Goal: Information Seeking & Learning: Understand process/instructions

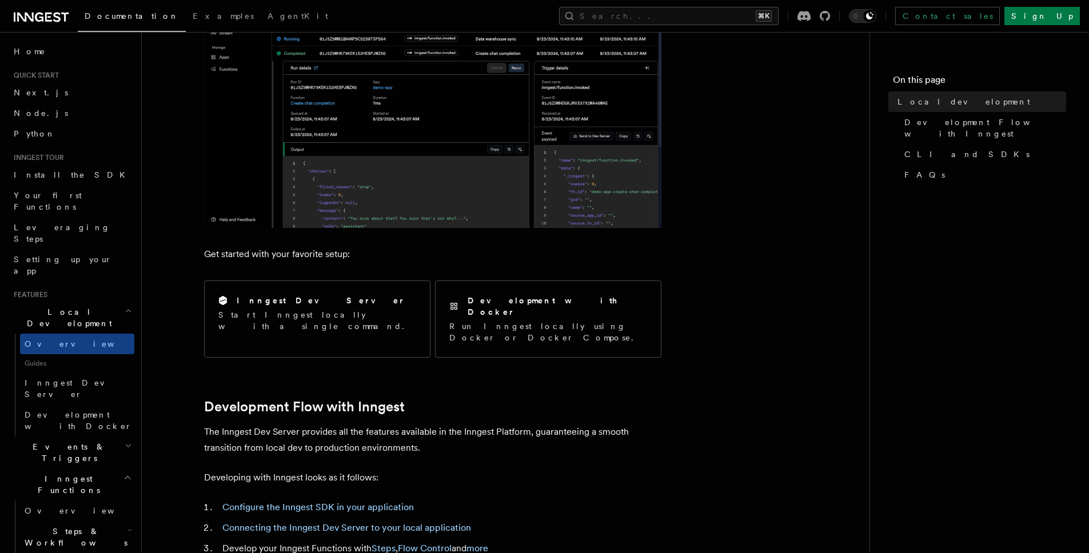
scroll to position [357, 0]
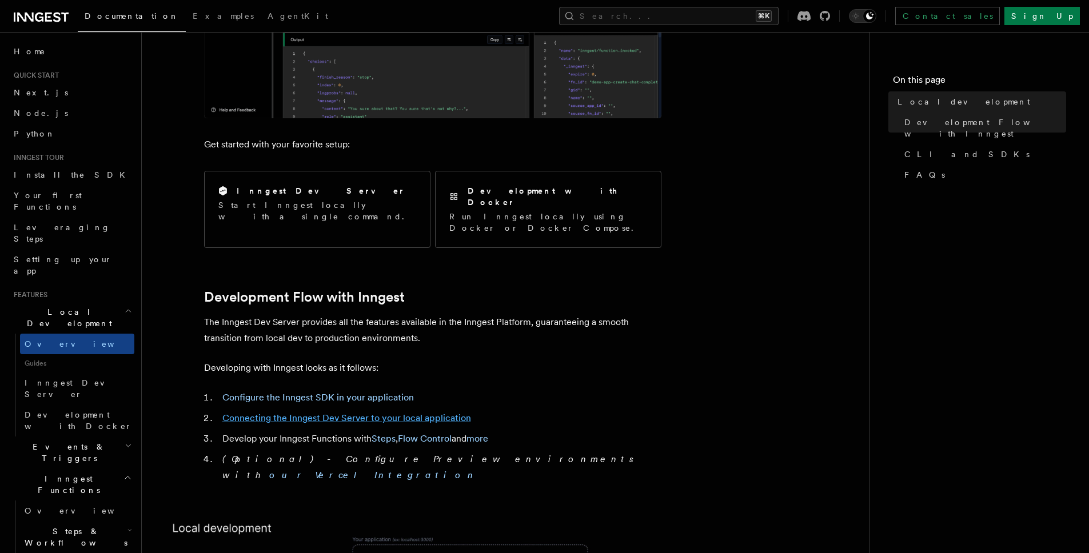
click at [352, 413] on link "Connecting the Inngest Dev Server to your local application" at bounding box center [346, 418] width 249 height 11
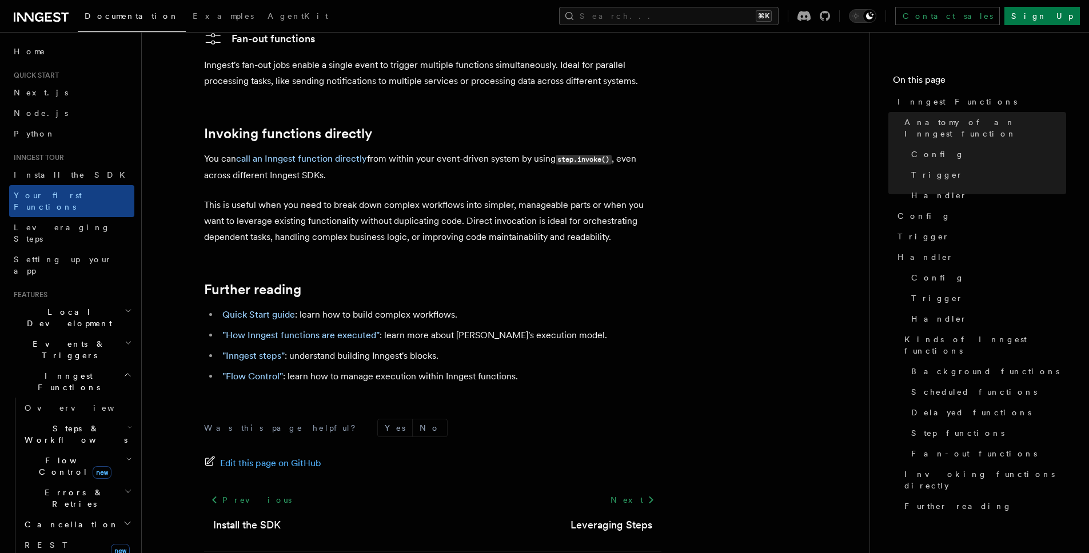
scroll to position [2315, 0]
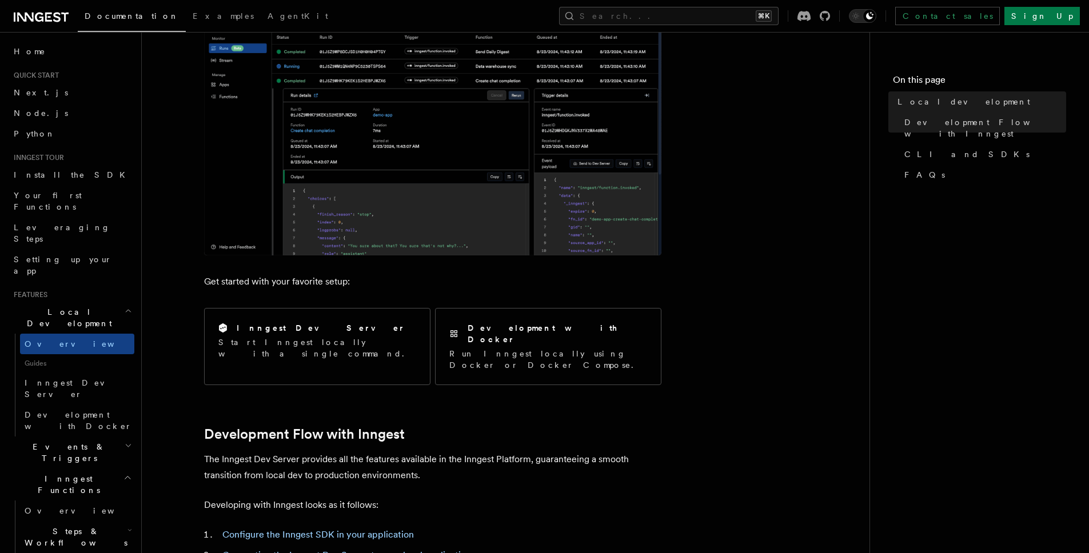
scroll to position [221, 0]
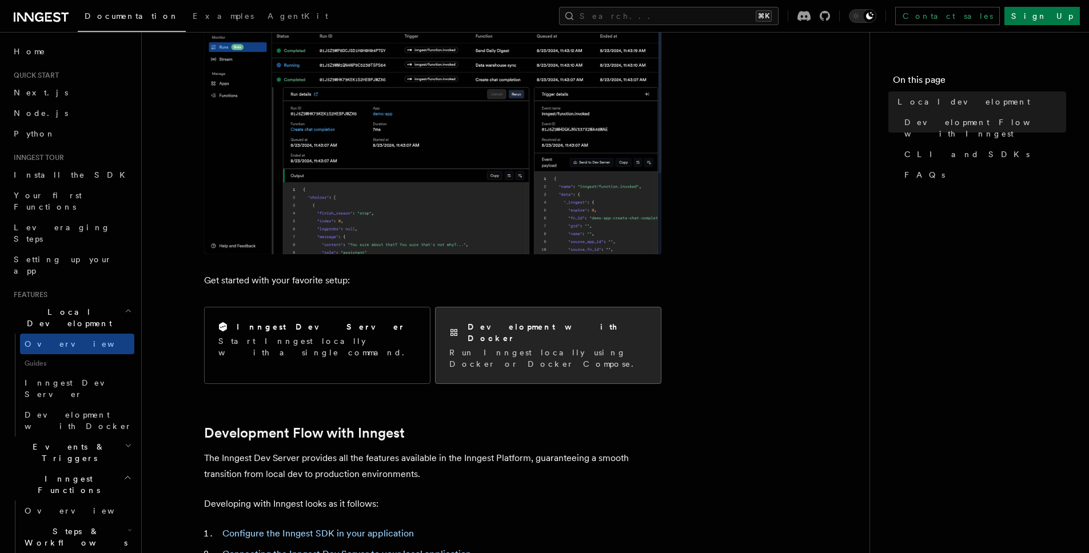
click at [506, 347] on p "Run Inngest locally using Docker or Docker Compose." at bounding box center [548, 358] width 198 height 23
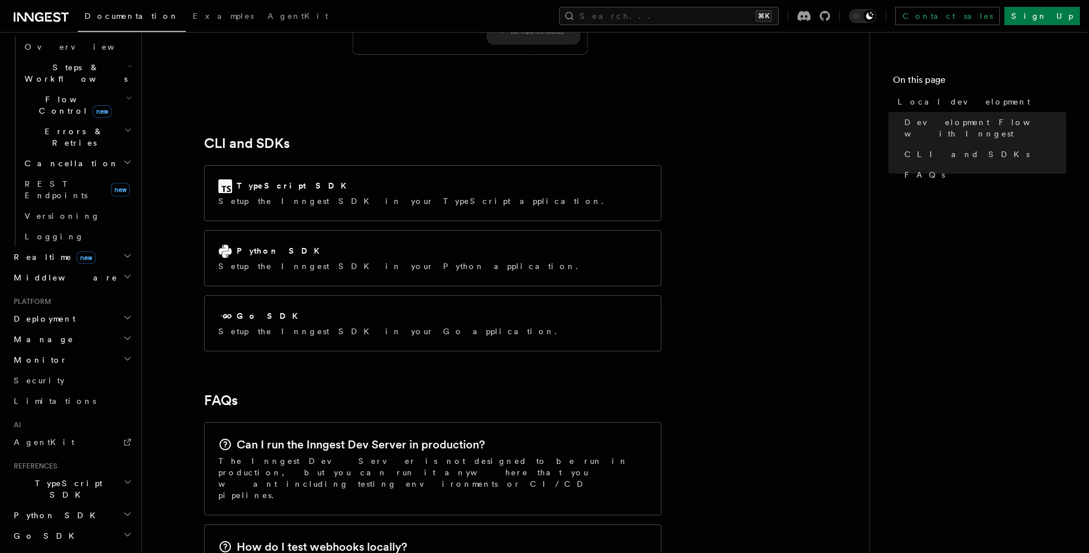
scroll to position [0, 0]
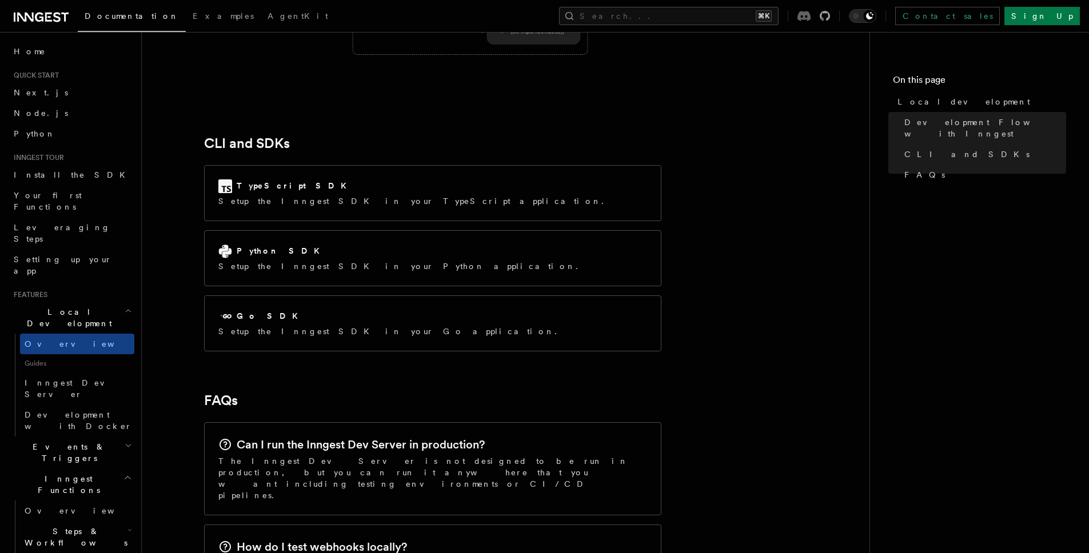
click at [811, 15] on icon at bounding box center [804, 16] width 13 height 10
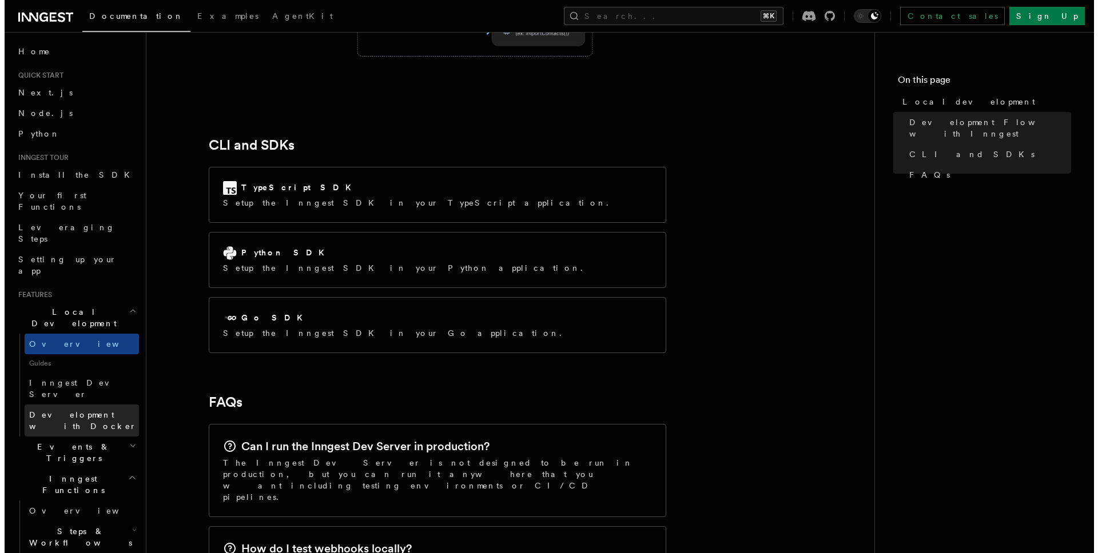
scroll to position [1202, 0]
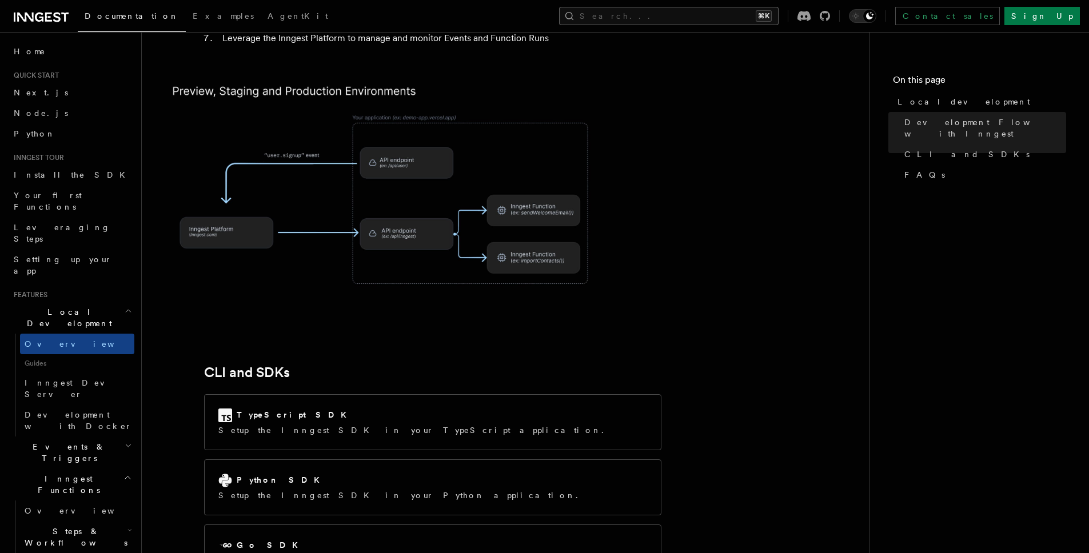
click at [754, 21] on button "Search... ⌘K" at bounding box center [669, 16] width 220 height 18
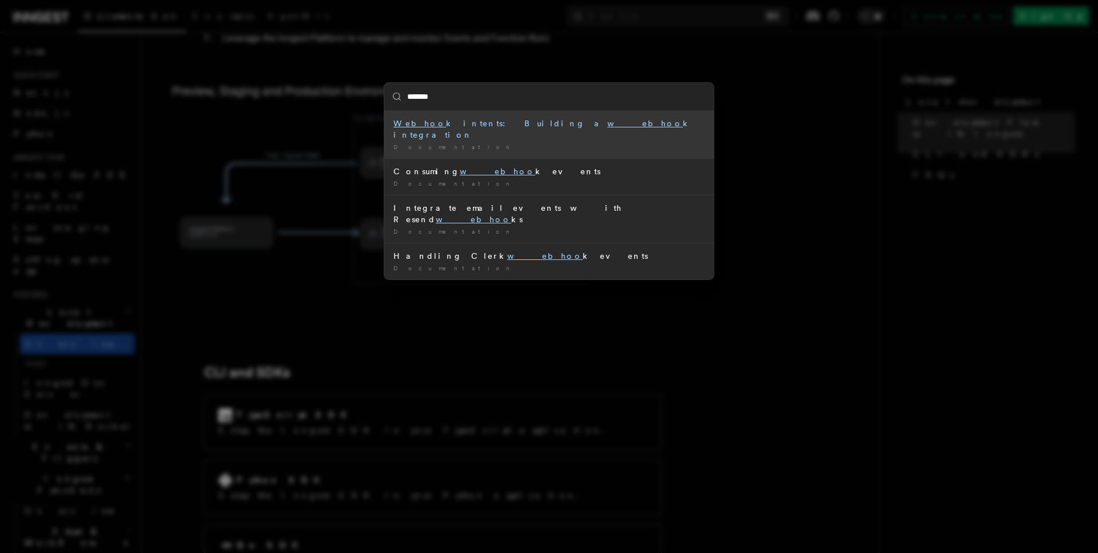
type input "********"
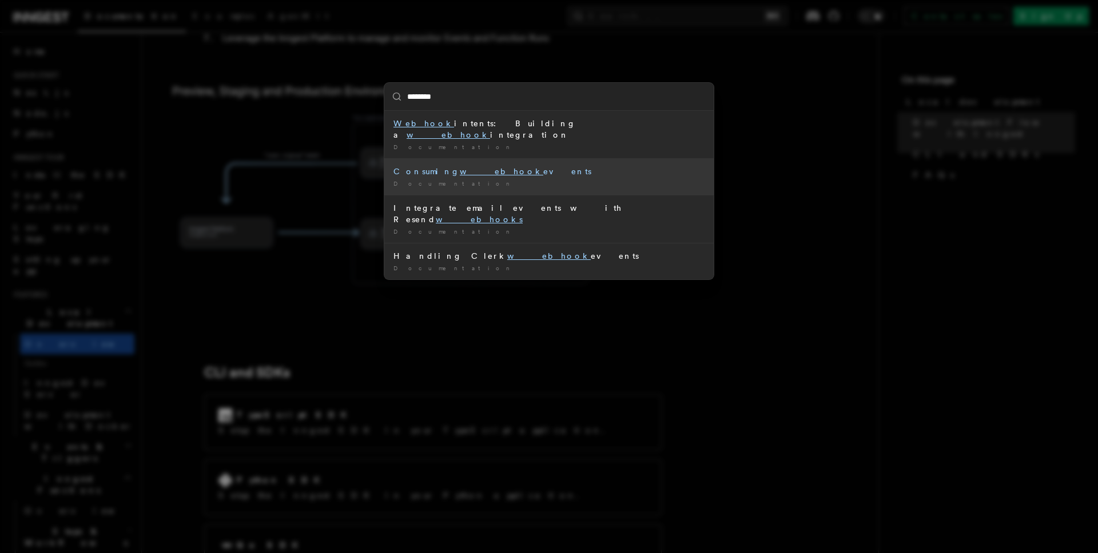
click at [551, 166] on div "Consuming webhook events" at bounding box center [548, 171] width 311 height 11
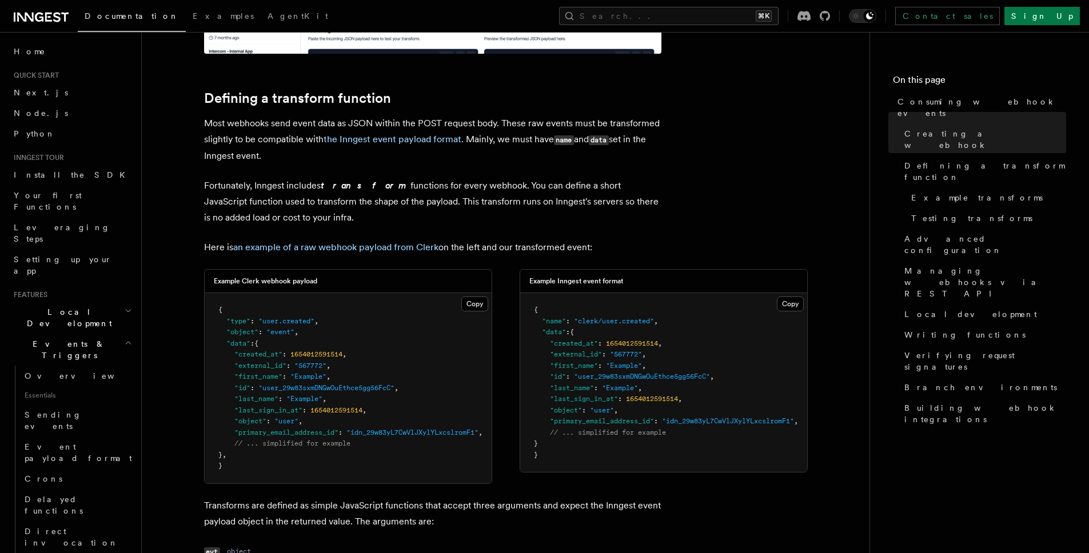
scroll to position [749, 0]
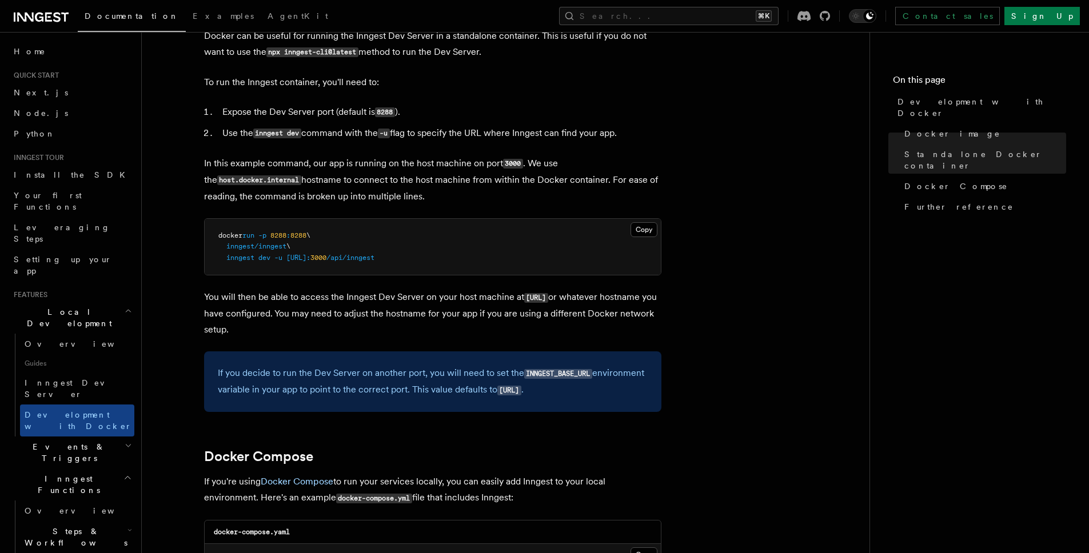
scroll to position [354, 0]
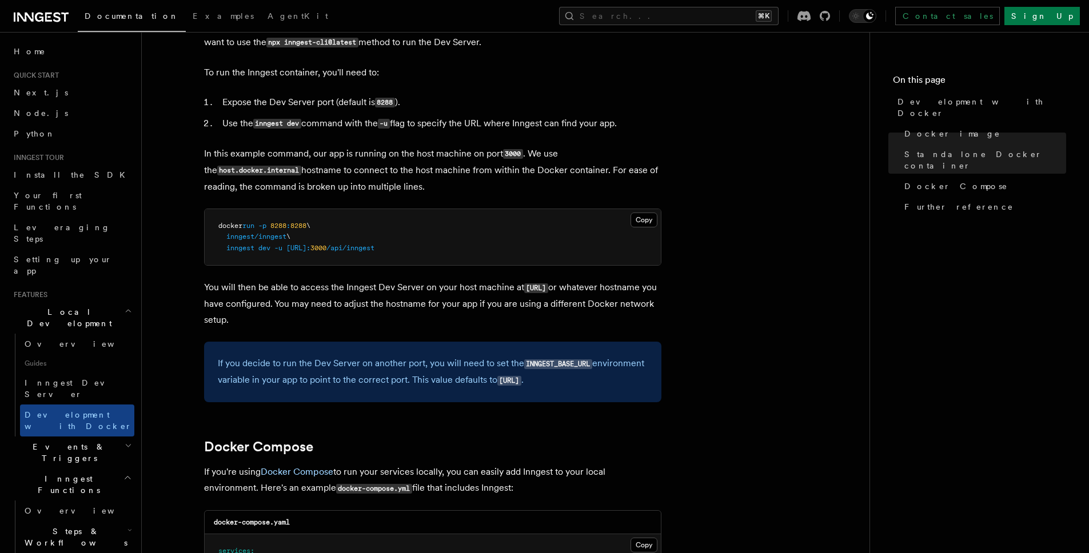
drag, startPoint x: 204, startPoint y: 285, endPoint x: 414, endPoint y: 318, distance: 213.0
click at [414, 318] on p "You will then be able to access the Inngest Dev Server on your host machine at …" at bounding box center [432, 304] width 457 height 49
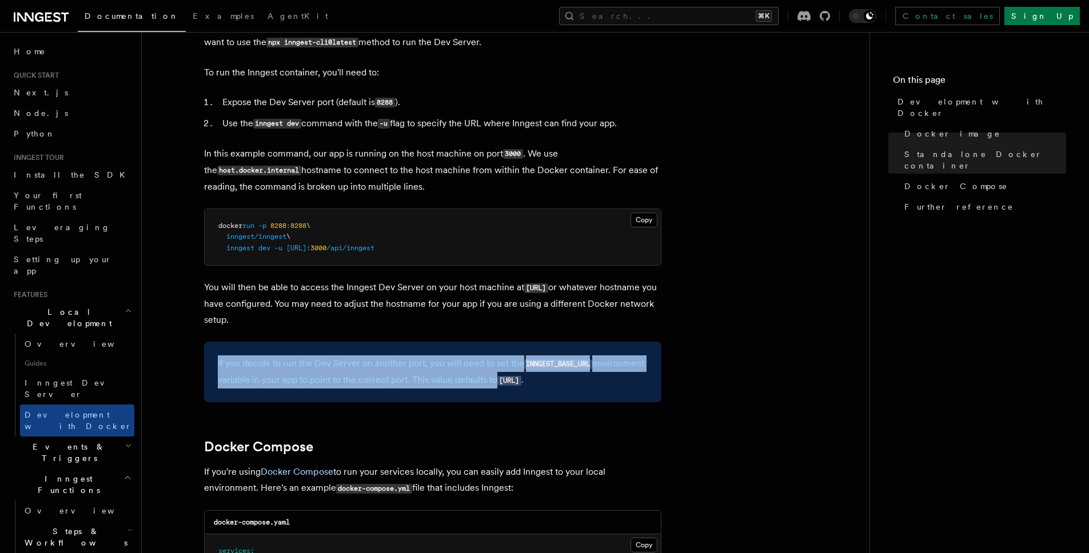
drag, startPoint x: 211, startPoint y: 369, endPoint x: 504, endPoint y: 378, distance: 292.9
click at [496, 378] on div "If you decide to run the Dev Server on another port, you will need to set the I…" at bounding box center [432, 372] width 457 height 61
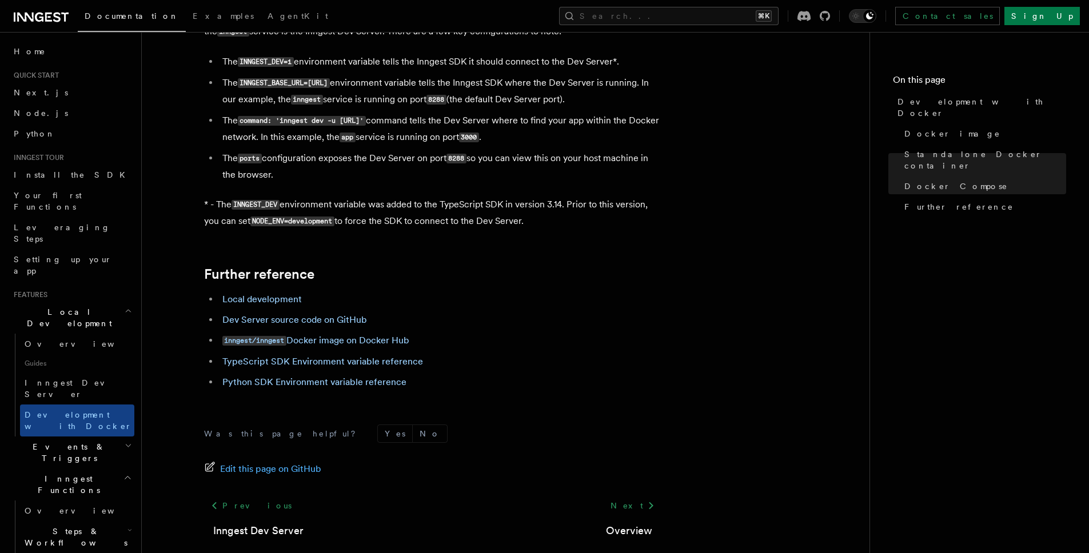
scroll to position [1077, 0]
